Goal: Task Accomplishment & Management: Manage account settings

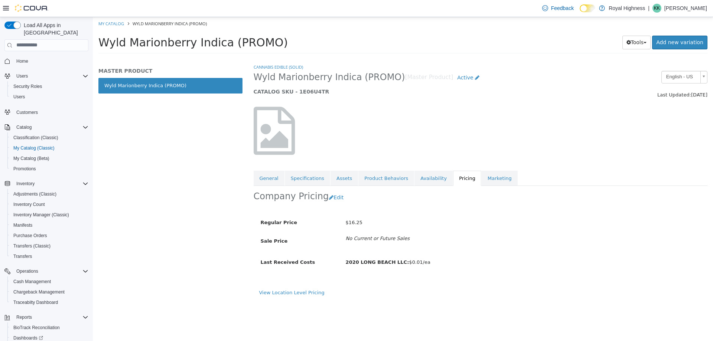
click at [231, 115] on div "MASTER PRODUCT Wyld Marionberry Indica (PROMO)" at bounding box center [170, 202] width 155 height 278
click at [231, 114] on div "MASTER PRODUCT Wyld Marionberry Indica (PROMO)" at bounding box center [170, 202] width 155 height 278
click at [47, 212] on span "Inventory Manager (Classic)" at bounding box center [41, 215] width 56 height 6
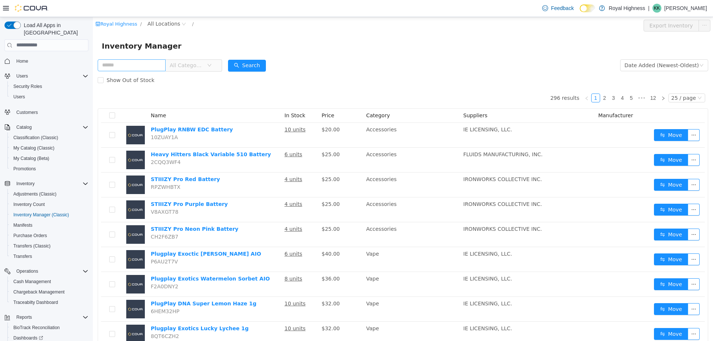
click at [122, 70] on input "text" at bounding box center [132, 65] width 68 height 12
type input "**********"
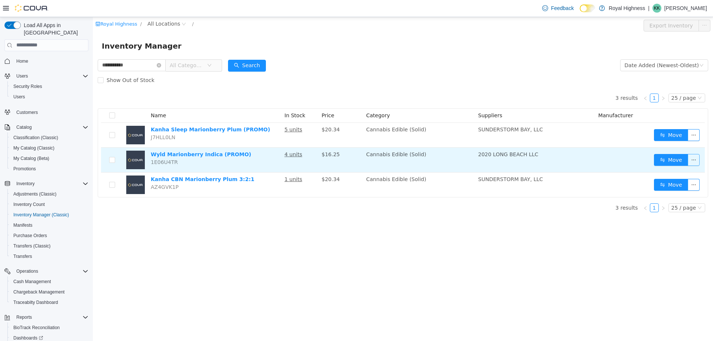
click at [693, 160] on button "button" at bounding box center [693, 160] width 12 height 12
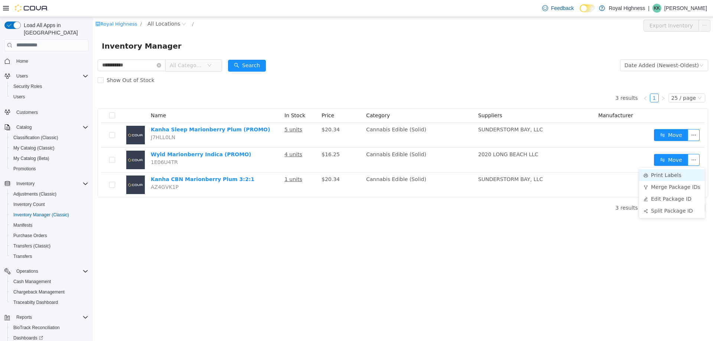
click at [679, 176] on li "Print Labels" at bounding box center [672, 175] width 66 height 12
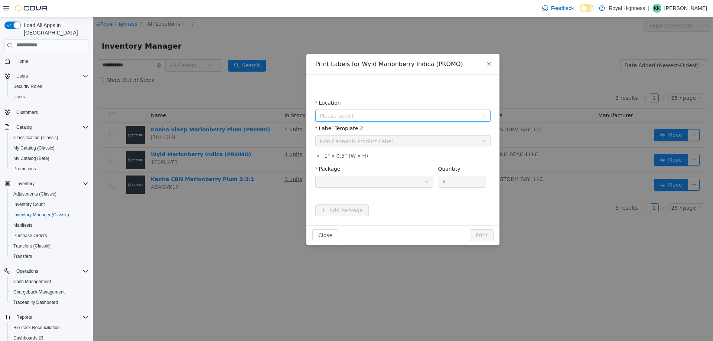
click at [375, 115] on span "Please select" at bounding box center [399, 115] width 158 height 7
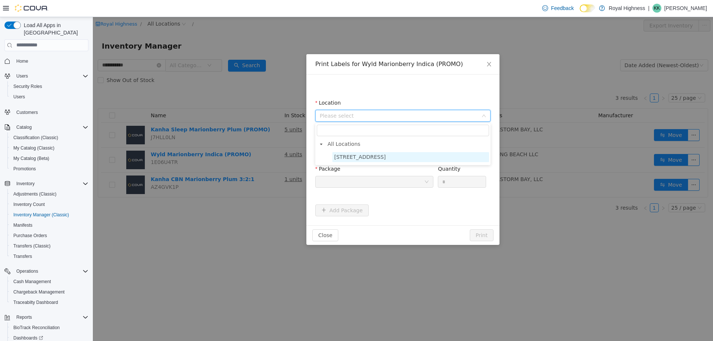
click at [379, 156] on span "[STREET_ADDRESS]" at bounding box center [360, 157] width 52 height 6
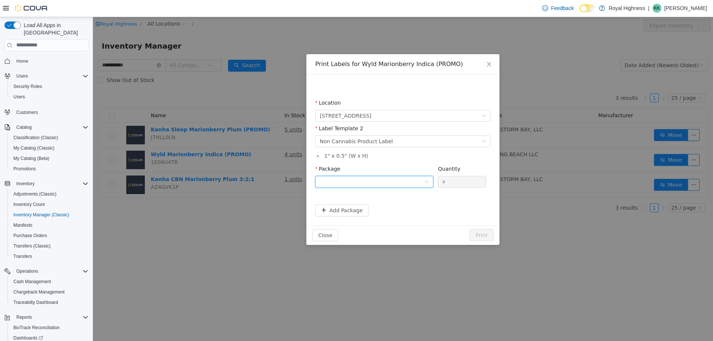
click at [377, 184] on div at bounding box center [372, 181] width 104 height 11
click at [379, 207] on strong "1A406030000B5A9000323541" at bounding box center [364, 208] width 88 height 6
drag, startPoint x: 453, startPoint y: 184, endPoint x: 388, endPoint y: 168, distance: 67.3
click at [388, 169] on span "Package 1A406030000B5A9000323541 Quantity *" at bounding box center [400, 169] width 171 height 6
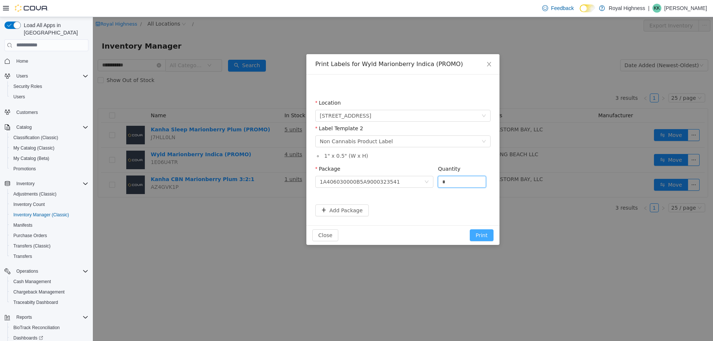
type input "*"
click at [484, 233] on button "Print" at bounding box center [482, 235] width 24 height 12
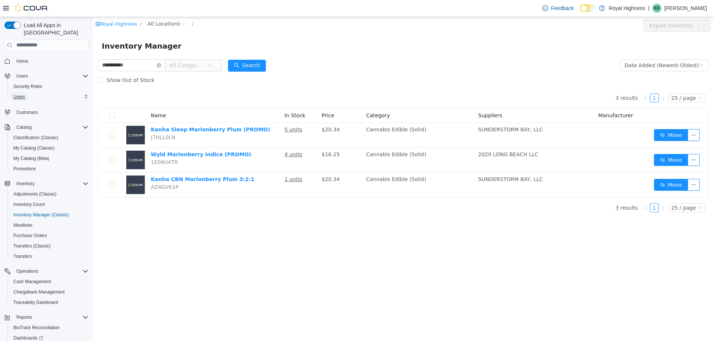
click at [13, 92] on link "Users" at bounding box center [18, 96] width 17 height 9
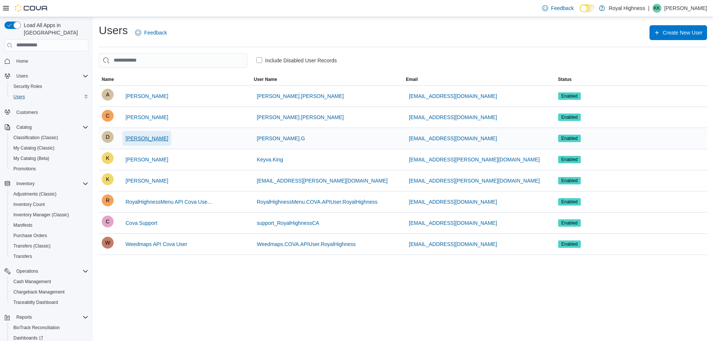
click at [143, 140] on span "[PERSON_NAME]" at bounding box center [146, 138] width 43 height 7
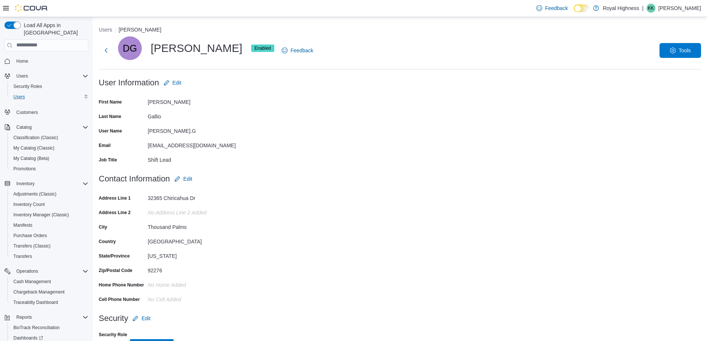
scroll to position [20, 0]
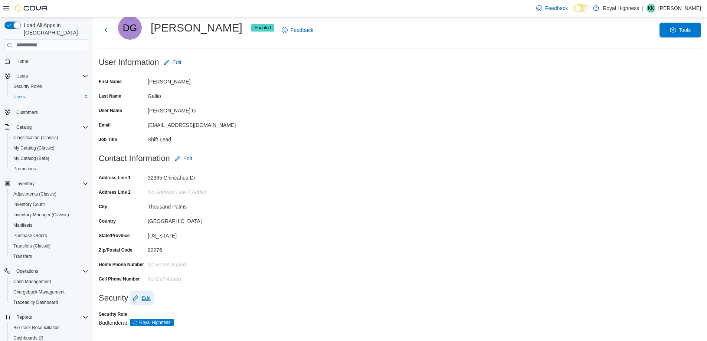
click at [146, 297] on span "Edit" at bounding box center [145, 297] width 9 height 7
click at [155, 324] on div "Budtender" at bounding box center [173, 326] width 148 height 15
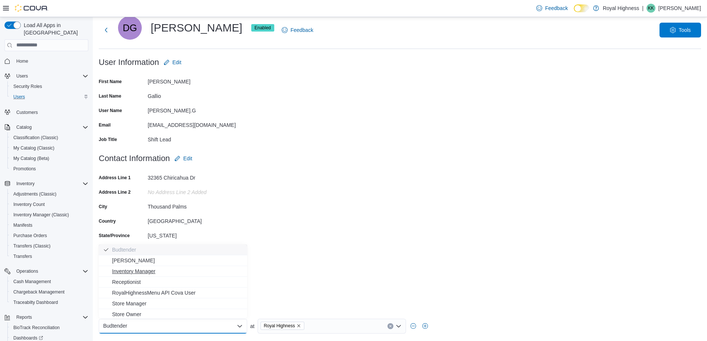
click at [150, 274] on span "Inventory Manager" at bounding box center [177, 271] width 131 height 7
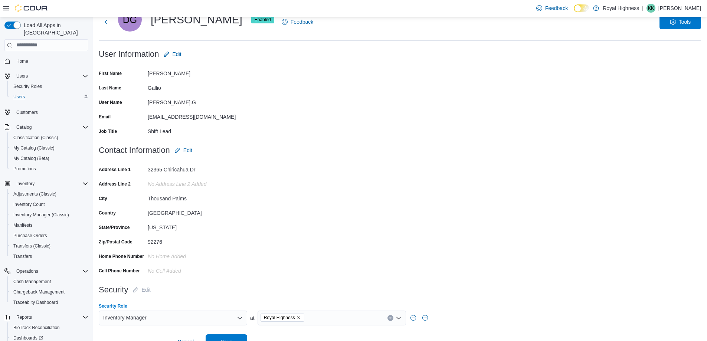
scroll to position [43, 0]
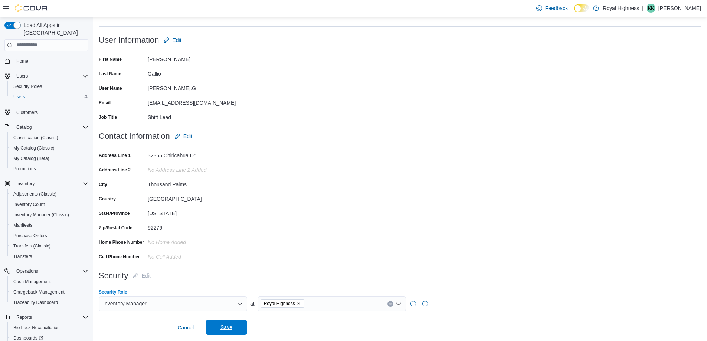
click at [232, 327] on span "Save" at bounding box center [226, 327] width 33 height 15
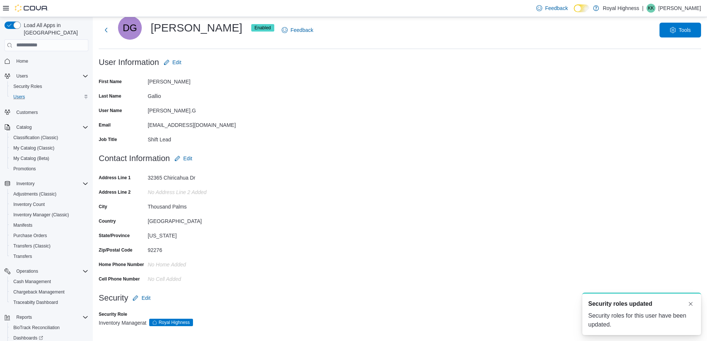
scroll to position [0, 0]
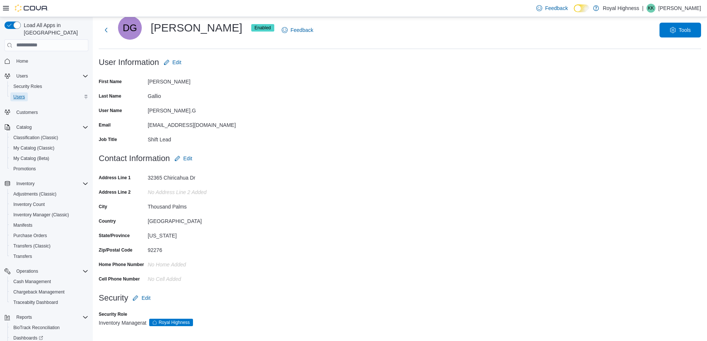
click at [20, 94] on span "Users" at bounding box center [19, 97] width 12 height 6
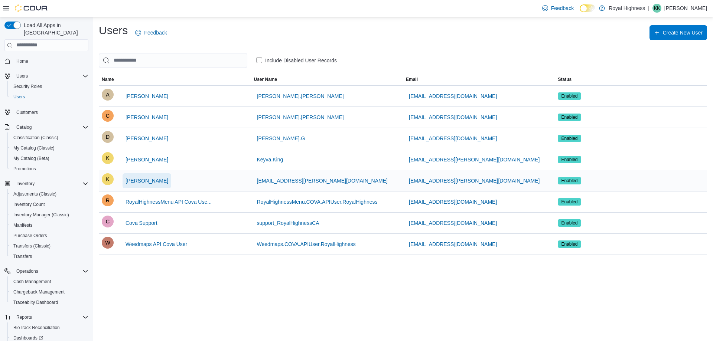
click at [132, 180] on span "[PERSON_NAME]" at bounding box center [146, 180] width 43 height 7
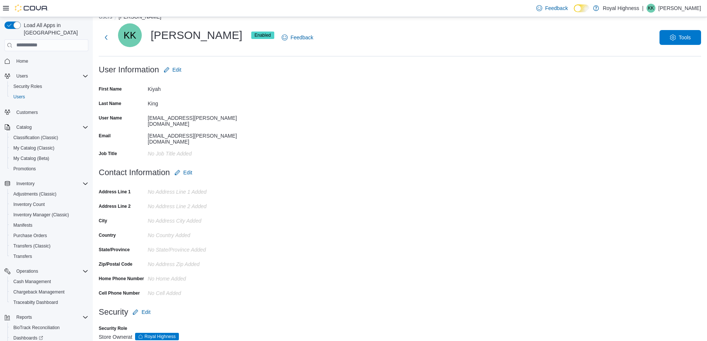
scroll to position [20, 0]
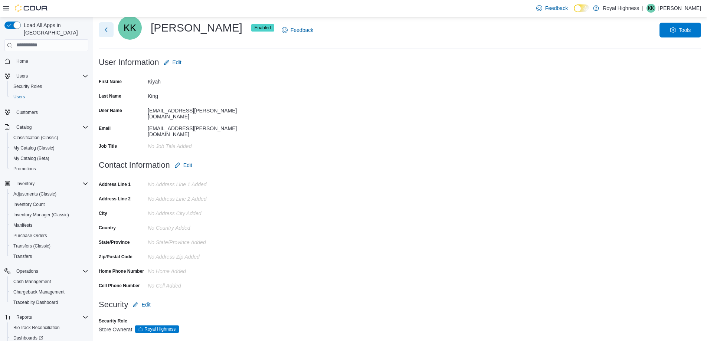
click at [109, 30] on button "Next" at bounding box center [106, 29] width 15 height 15
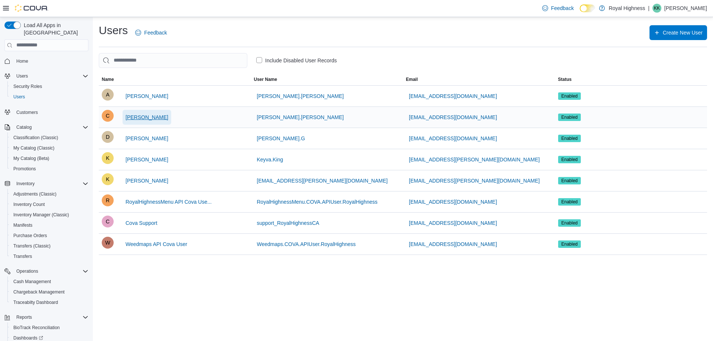
click at [150, 117] on span "[PERSON_NAME]" at bounding box center [146, 117] width 43 height 7
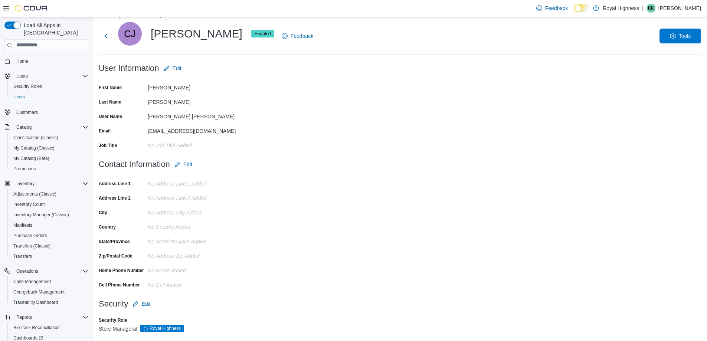
scroll to position [20, 0]
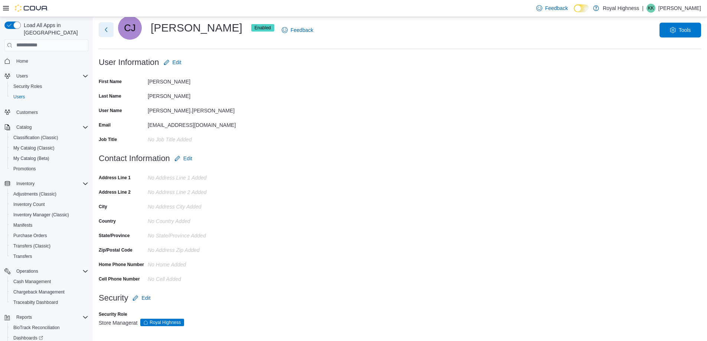
click at [105, 32] on button "Next" at bounding box center [106, 29] width 15 height 15
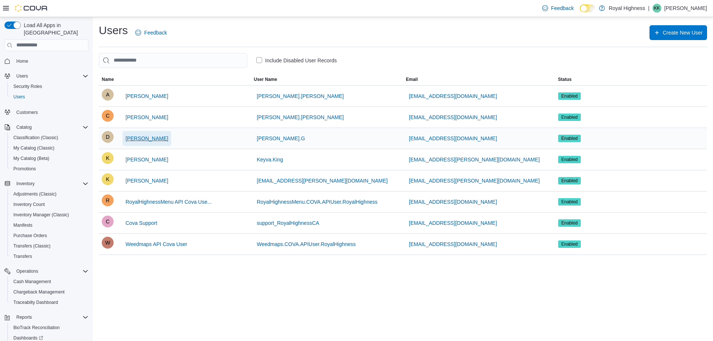
click at [140, 137] on span "[PERSON_NAME]" at bounding box center [146, 138] width 43 height 7
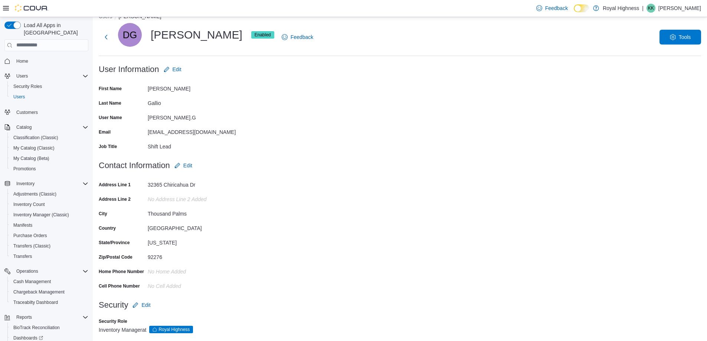
scroll to position [20, 0]
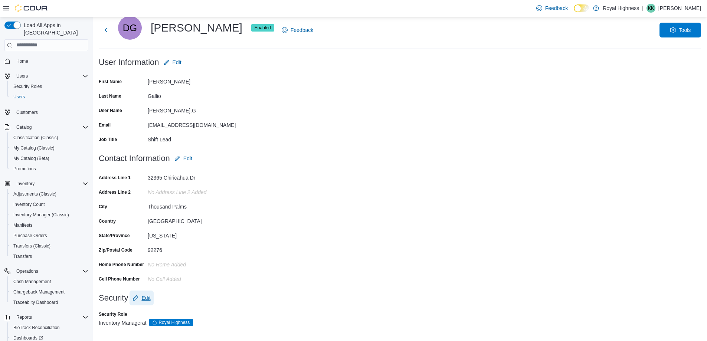
click at [144, 298] on span "Edit" at bounding box center [145, 297] width 9 height 7
click at [153, 330] on div "Inventory Manager" at bounding box center [173, 326] width 148 height 15
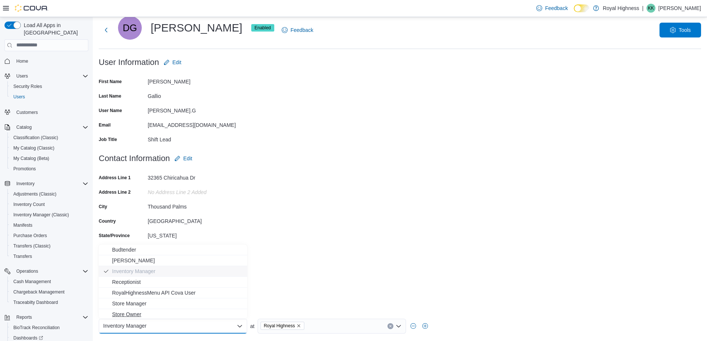
click at [138, 315] on span "Store Owner" at bounding box center [177, 314] width 131 height 7
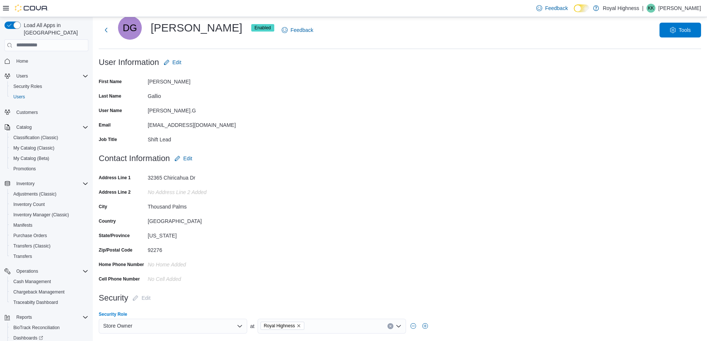
click at [137, 324] on div "Store Owner" at bounding box center [173, 326] width 148 height 15
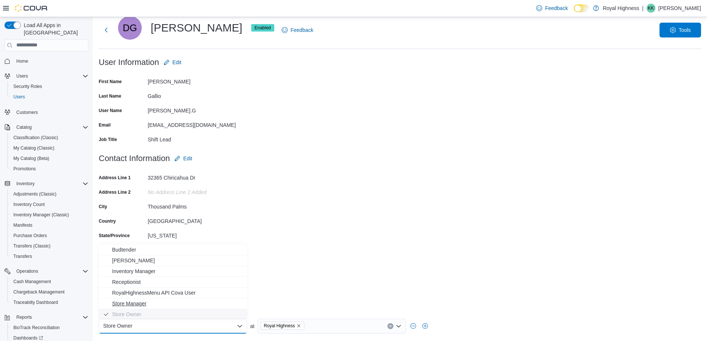
click at [131, 303] on span "Store Manager" at bounding box center [177, 303] width 131 height 7
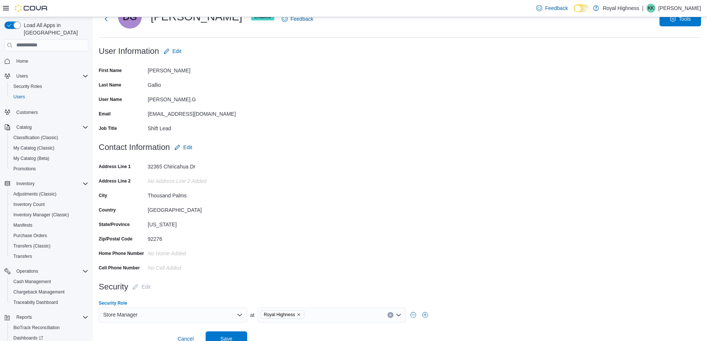
scroll to position [43, 0]
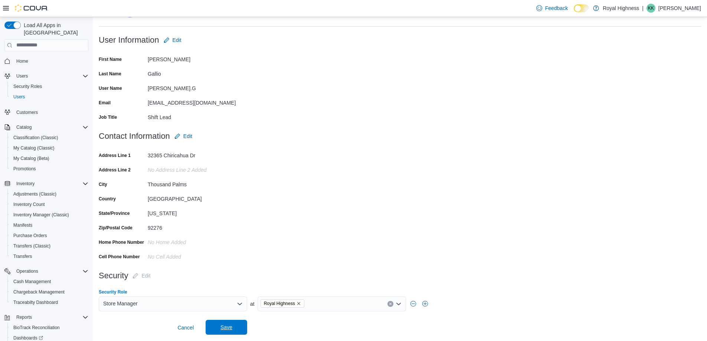
click at [229, 332] on span "Save" at bounding box center [226, 327] width 33 height 15
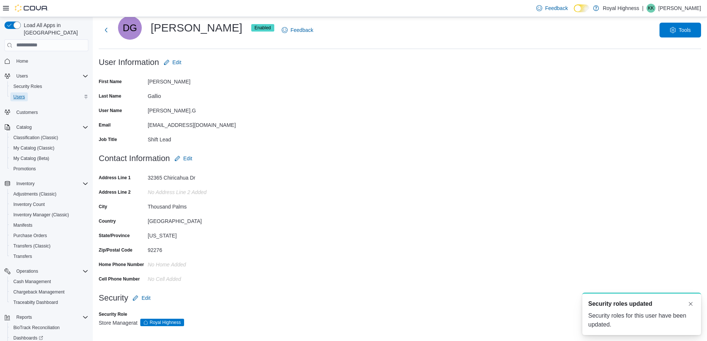
click at [23, 94] on span "Users" at bounding box center [19, 97] width 12 height 6
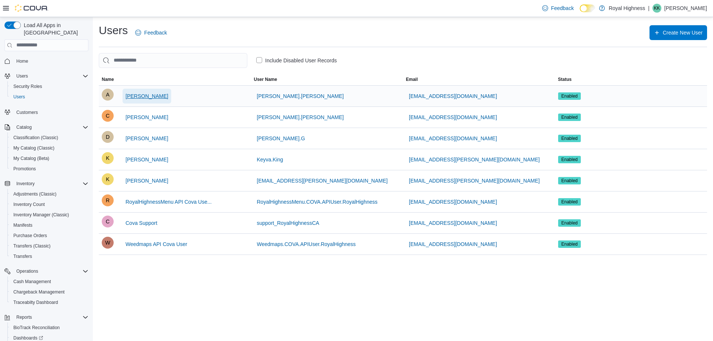
click at [144, 95] on span "[PERSON_NAME]" at bounding box center [146, 95] width 43 height 7
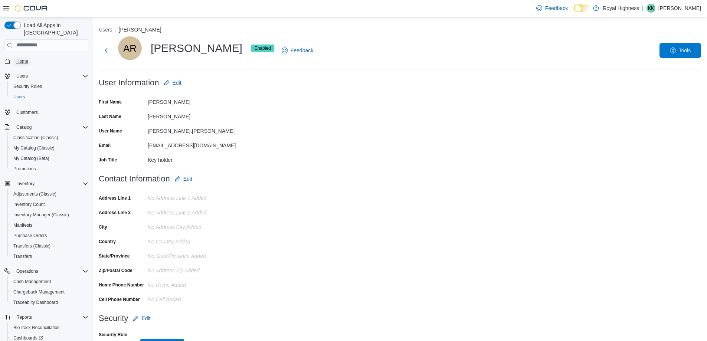
click at [18, 58] on span "Home" at bounding box center [22, 61] width 12 height 9
